Goal: Transaction & Acquisition: Download file/media

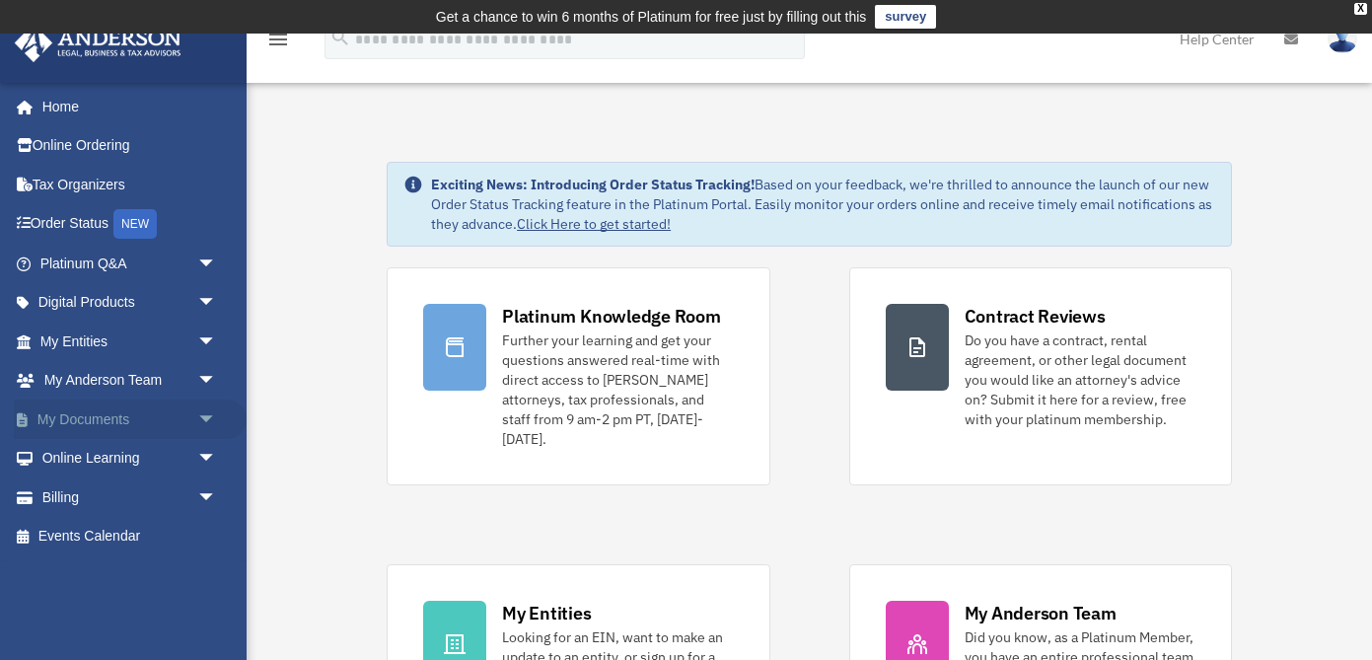
click at [79, 413] on link "My Documents arrow_drop_down" at bounding box center [130, 419] width 233 height 39
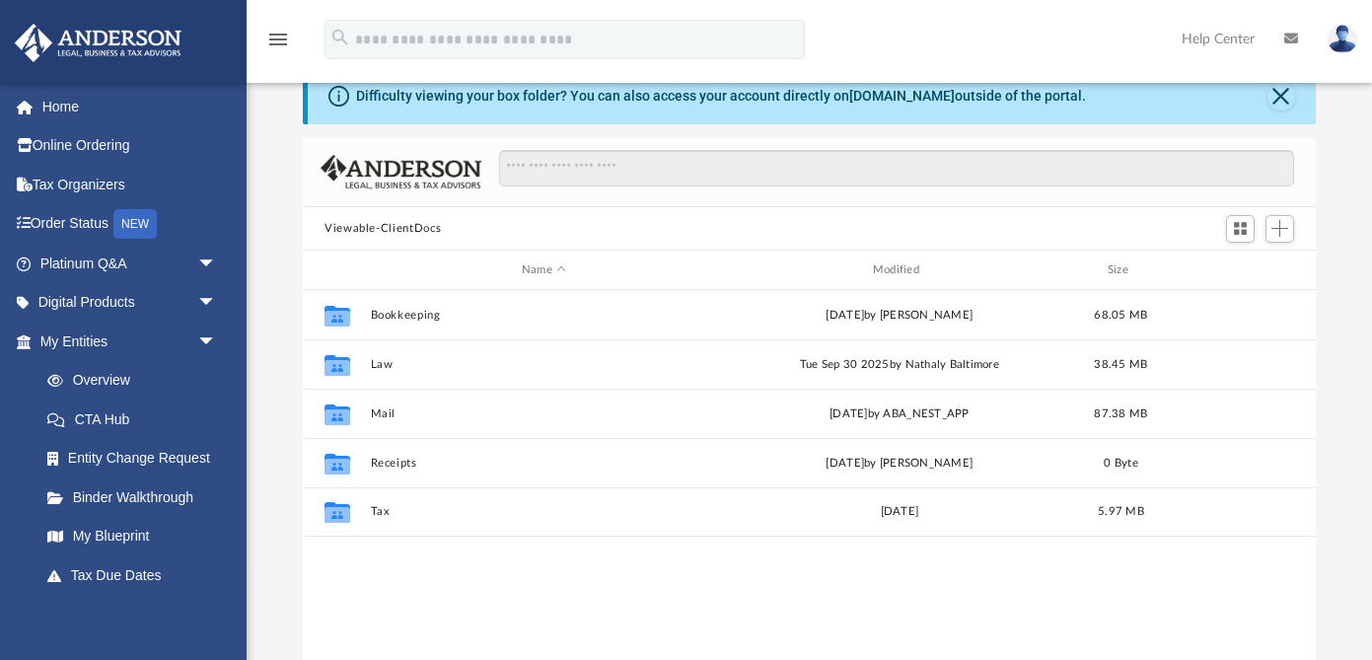
scroll to position [91, 0]
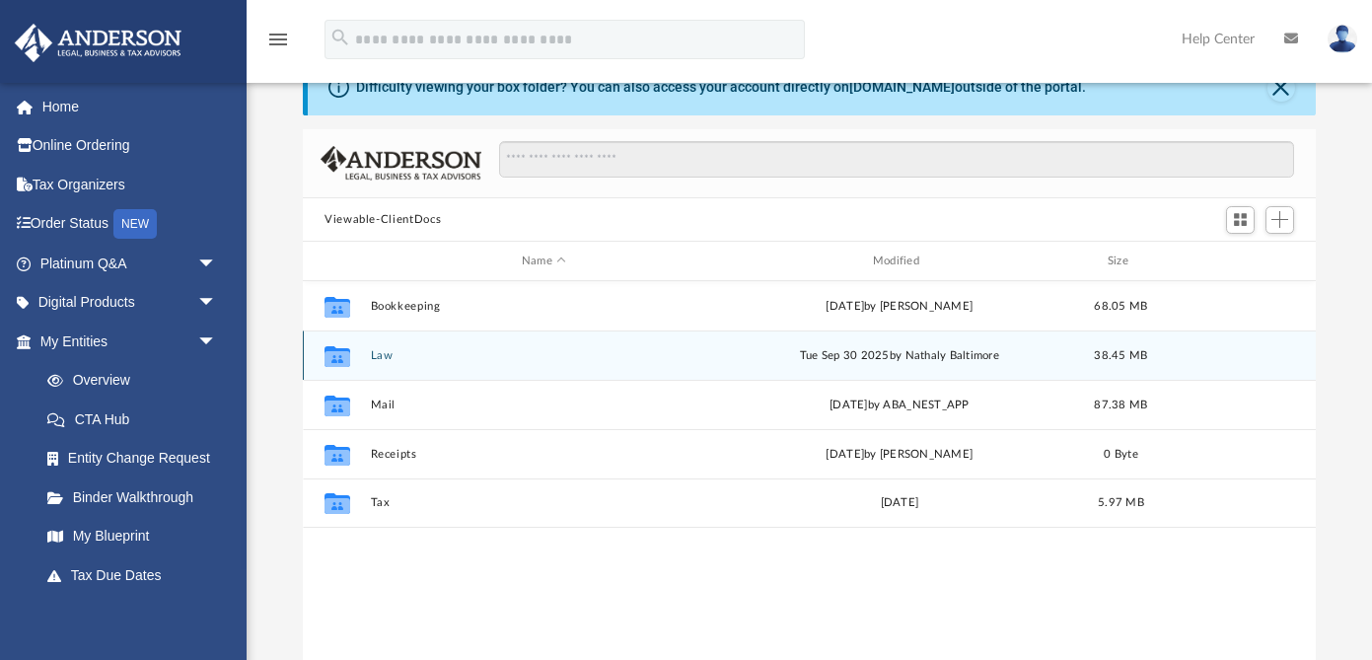
click at [380, 355] on button "Law" at bounding box center [544, 355] width 347 height 13
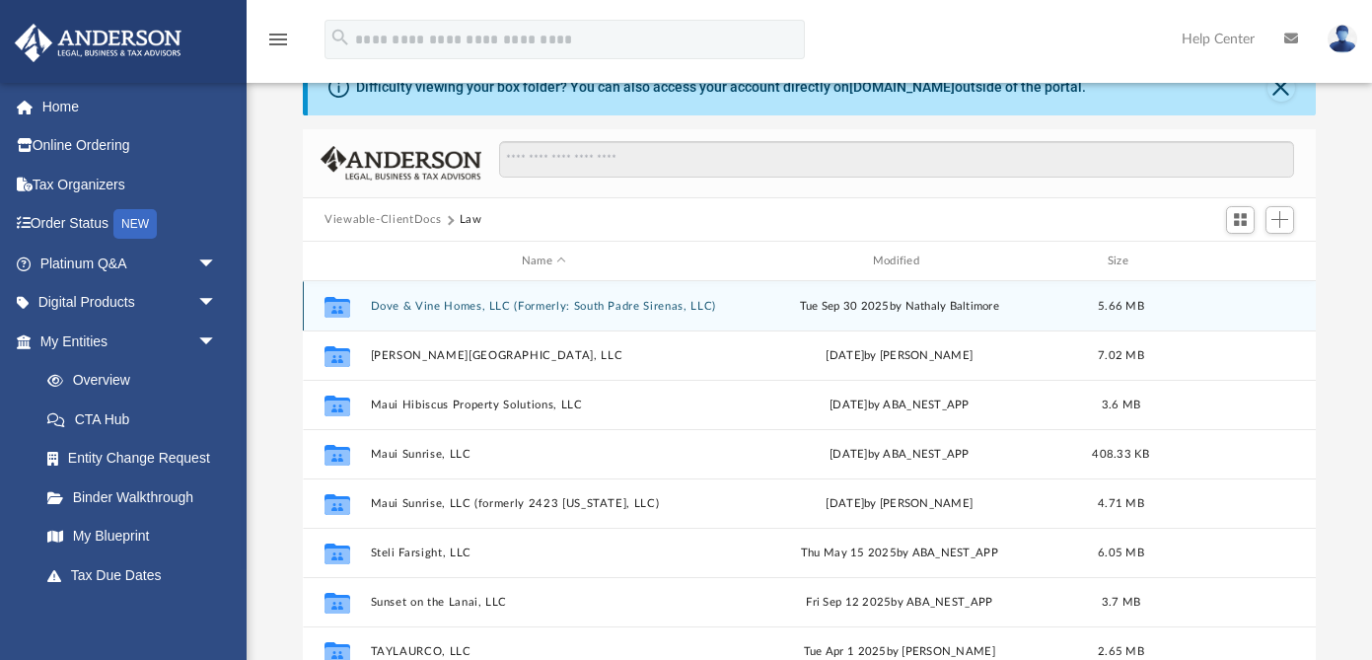
click at [403, 303] on button "Dove & Vine Homes, LLC (Formerly: South Padre Sirenas, LLC)" at bounding box center [544, 306] width 347 height 13
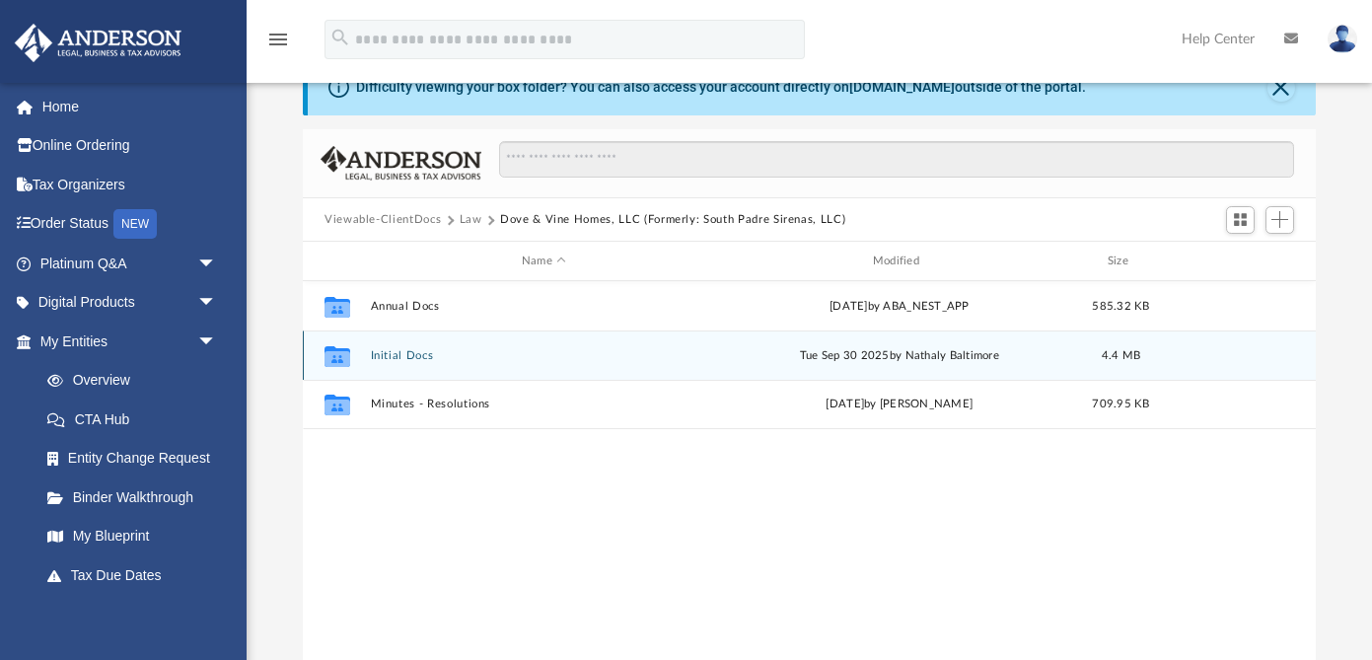
click at [390, 359] on button "Initial Docs" at bounding box center [544, 355] width 347 height 13
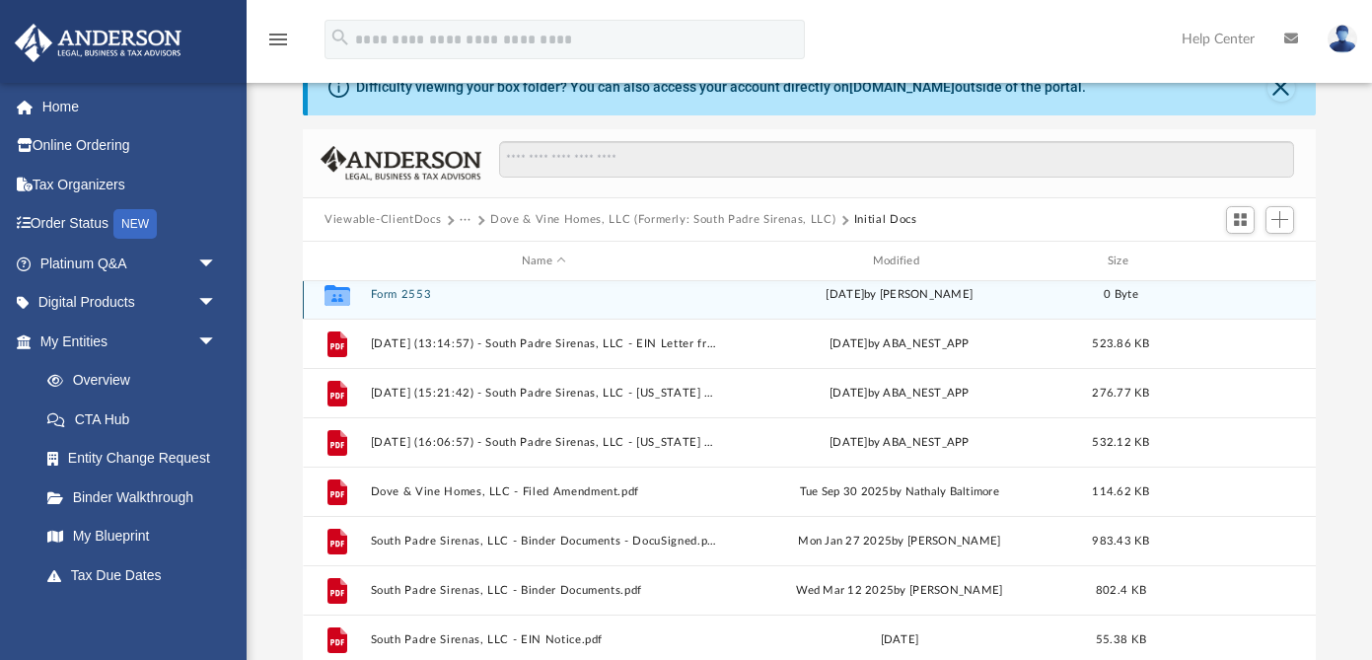
scroll to position [63, 0]
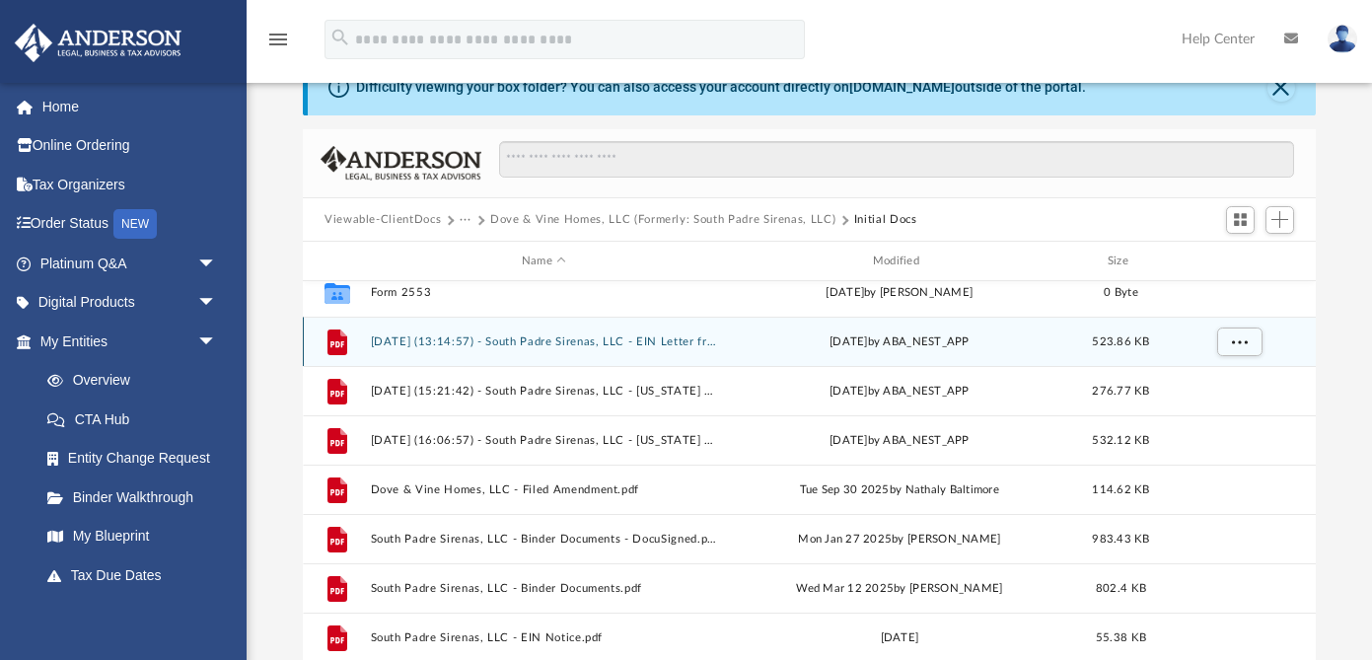
click at [403, 340] on button "[DATE] (13:14:57) - South Padre Sirenas, LLC - EIN Letter from IRS.pdf" at bounding box center [544, 341] width 347 height 13
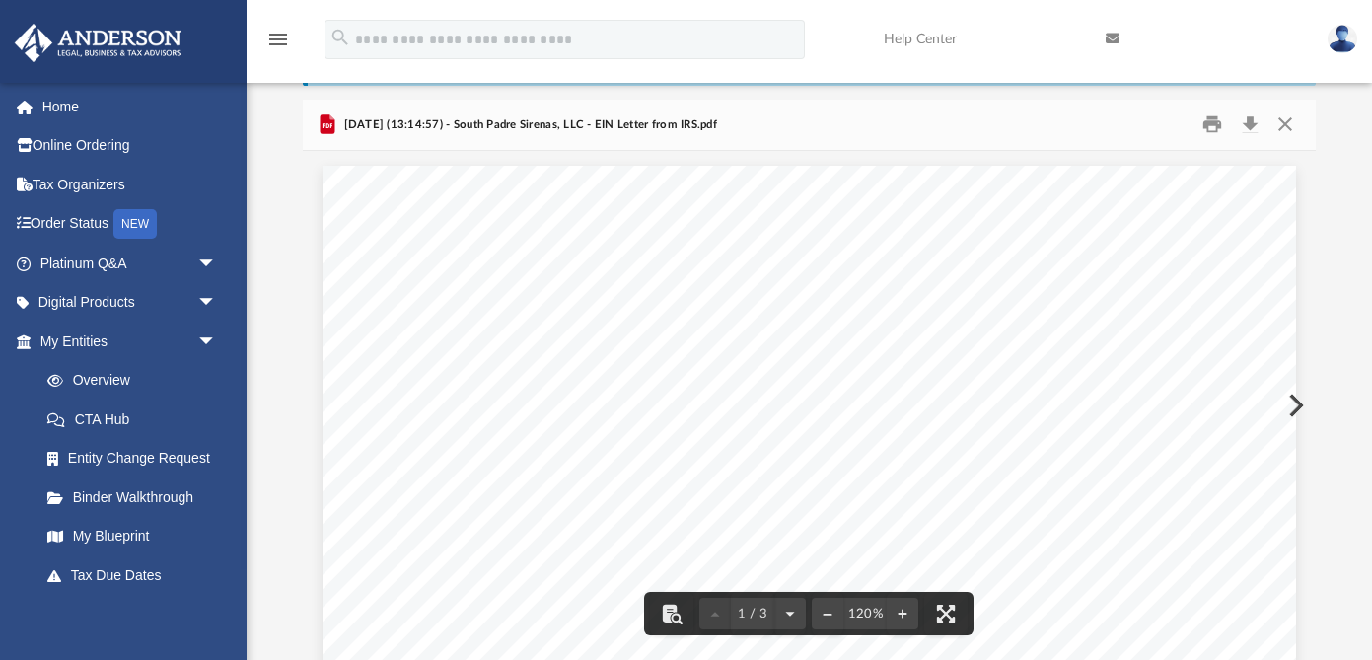
scroll to position [0, 0]
click at [1255, 126] on button "Download" at bounding box center [1250, 125] width 36 height 31
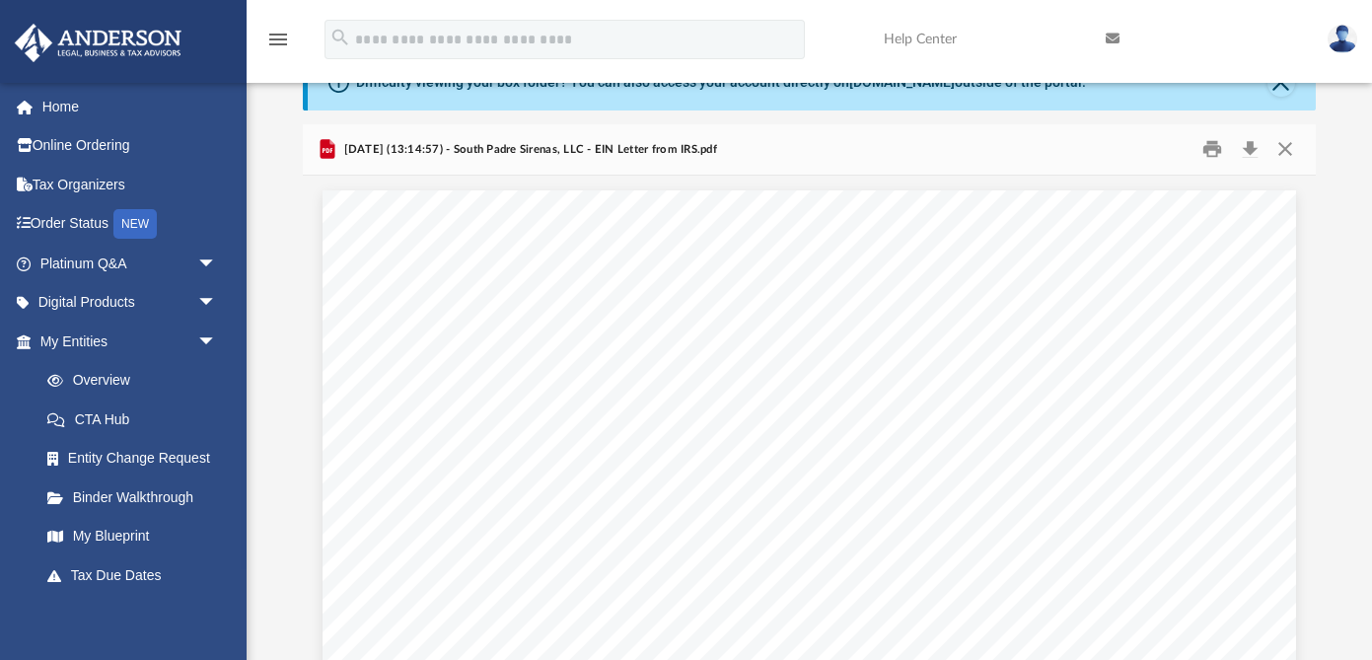
scroll to position [96, 0]
